Goal: Information Seeking & Learning: Learn about a topic

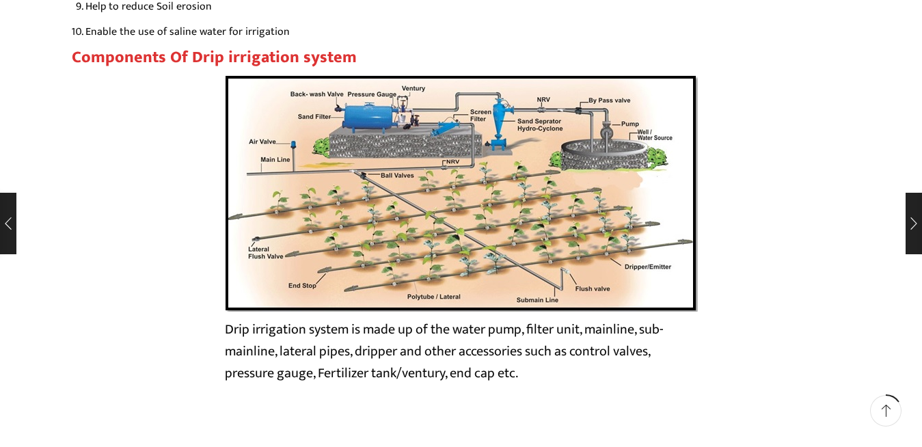
scroll to position [2348, 0]
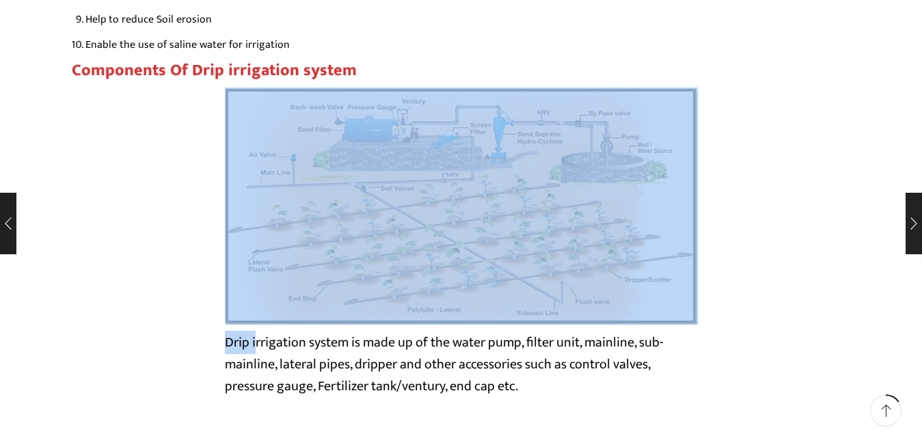
drag, startPoint x: 213, startPoint y: 334, endPoint x: 252, endPoint y: 344, distance: 41.0
click at [252, 344] on div "Drip irrigation system is made up of the water pump, filter unit, mainline, sub…" at bounding box center [461, 249] width 779 height 323
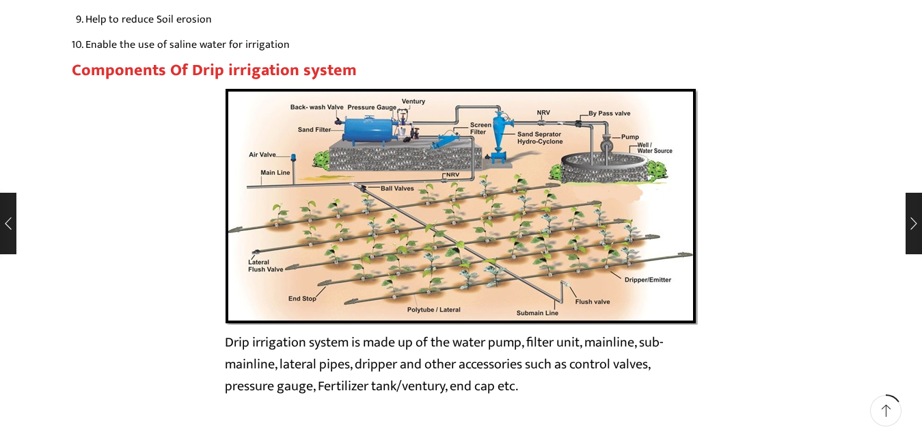
click at [157, 308] on div "Drip irrigation system is made up of the water pump, filter unit, mainline, sub…" at bounding box center [461, 249] width 779 height 323
drag, startPoint x: 227, startPoint y: 343, endPoint x: 239, endPoint y: 340, distance: 12.1
click at [258, 343] on figcaption "Drip irrigation system is made up of the water pump, filter unit, mainline, sub…" at bounding box center [461, 365] width 473 height 66
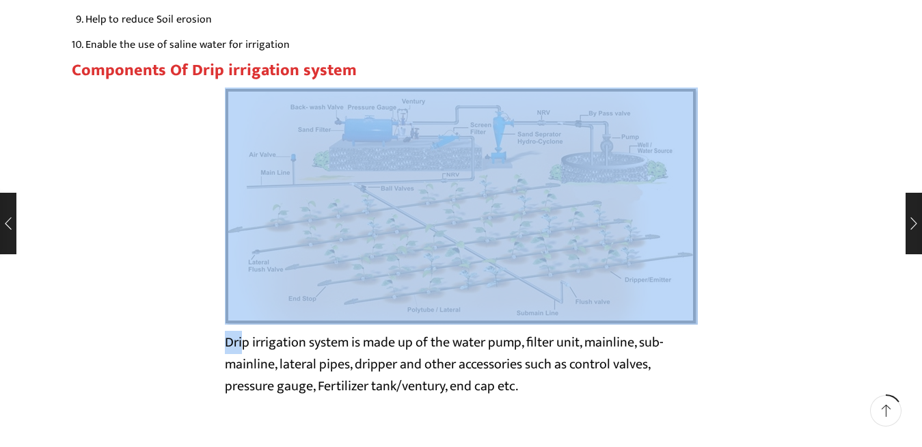
drag, startPoint x: 212, startPoint y: 338, endPoint x: 239, endPoint y: 343, distance: 27.1
click at [239, 343] on div "Drip irrigation system is made up of the water pump, filter unit, mainline, sub…" at bounding box center [461, 249] width 779 height 323
click at [228, 345] on figcaption "Drip irrigation system is made up of the water pump, filter unit, mainline, sub…" at bounding box center [461, 365] width 473 height 66
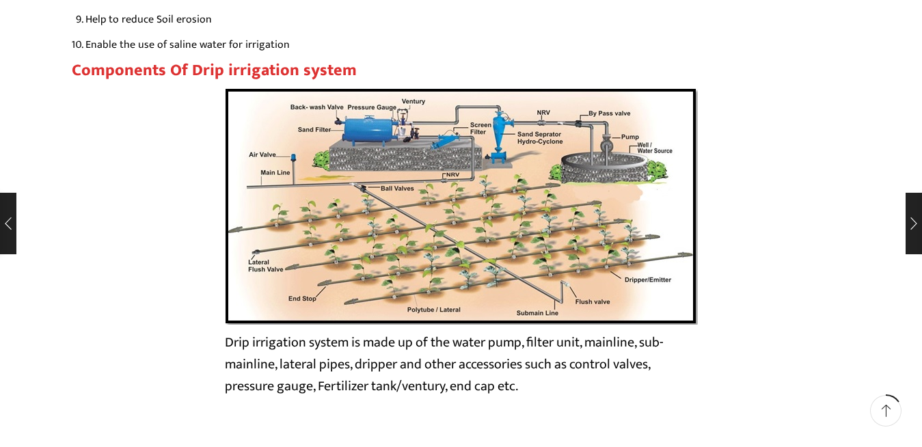
drag, startPoint x: 220, startPoint y: 337, endPoint x: 564, endPoint y: 386, distance: 347.3
click at [564, 386] on div "Drip irrigation system is made up of the water pump, filter unit, mainline, sub…" at bounding box center [461, 249] width 779 height 323
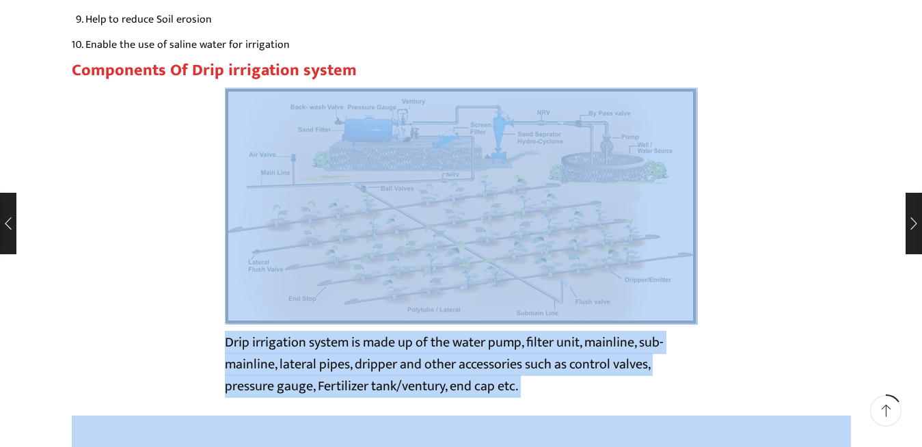
drag, startPoint x: 59, startPoint y: 66, endPoint x: 407, endPoint y: 183, distance: 366.7
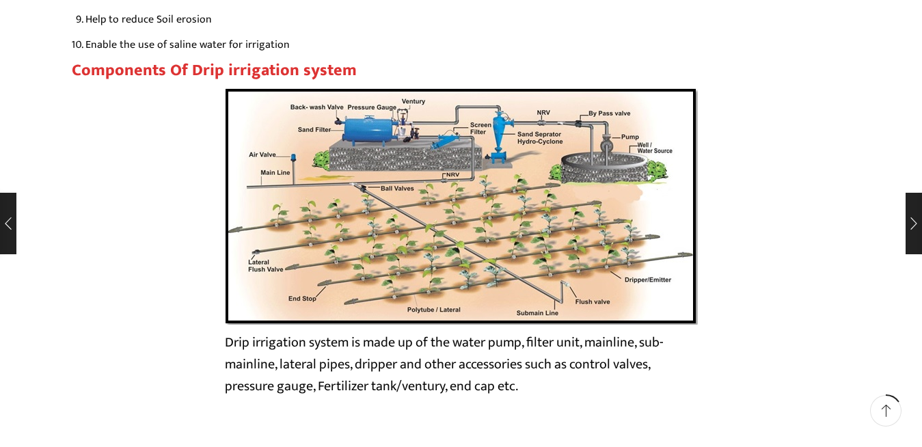
click at [750, 251] on div "Drip irrigation system is made up of the water pump, filter unit, mainline, sub…" at bounding box center [461, 249] width 779 height 323
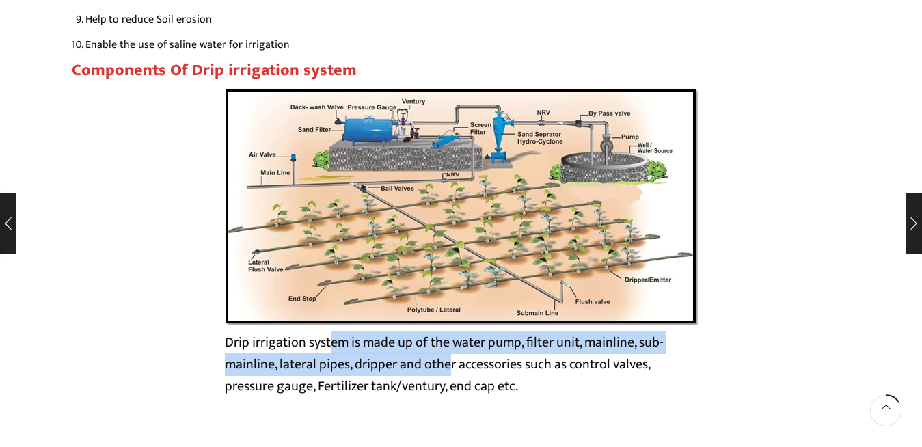
drag, startPoint x: 447, startPoint y: 368, endPoint x: 235, endPoint y: 337, distance: 214.9
click at [261, 337] on figcaption "Drip irrigation system is made up of the water pump, filter unit, mainline, sub…" at bounding box center [461, 365] width 473 height 66
drag, startPoint x: 217, startPoint y: 346, endPoint x: 585, endPoint y: 385, distance: 369.9
click at [585, 385] on div "Drip irrigation system is made up of the water pump, filter unit, mainline, sub…" at bounding box center [461, 249] width 779 height 323
click at [581, 384] on figcaption "Drip irrigation system is made up of the water pump, filter unit, mainline, sub…" at bounding box center [461, 365] width 473 height 66
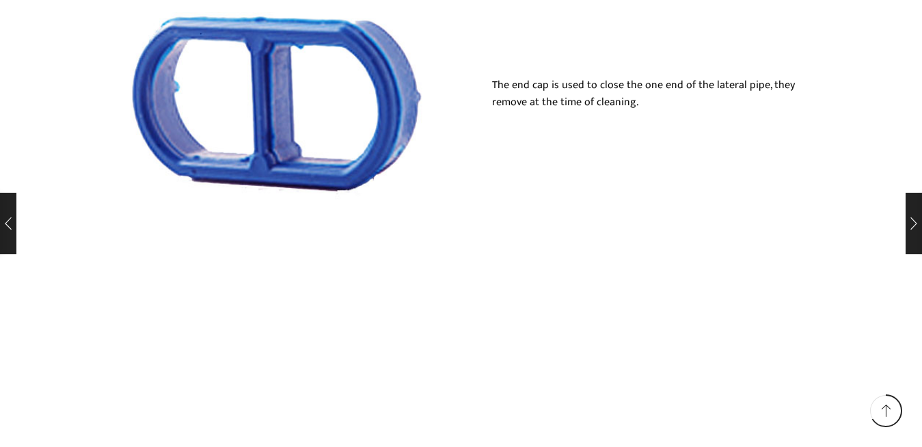
scroll to position [9694, 0]
